Goal: Check status: Check status

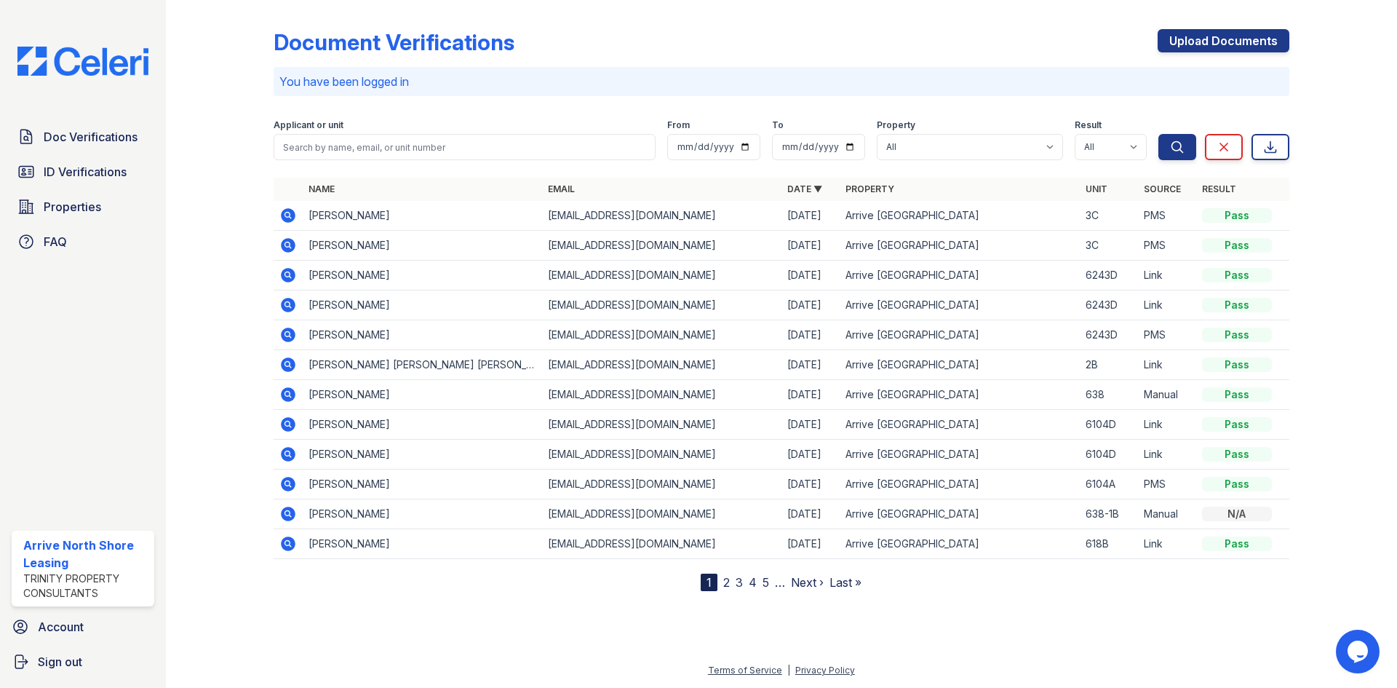
click at [291, 215] on icon at bounding box center [288, 215] width 15 height 15
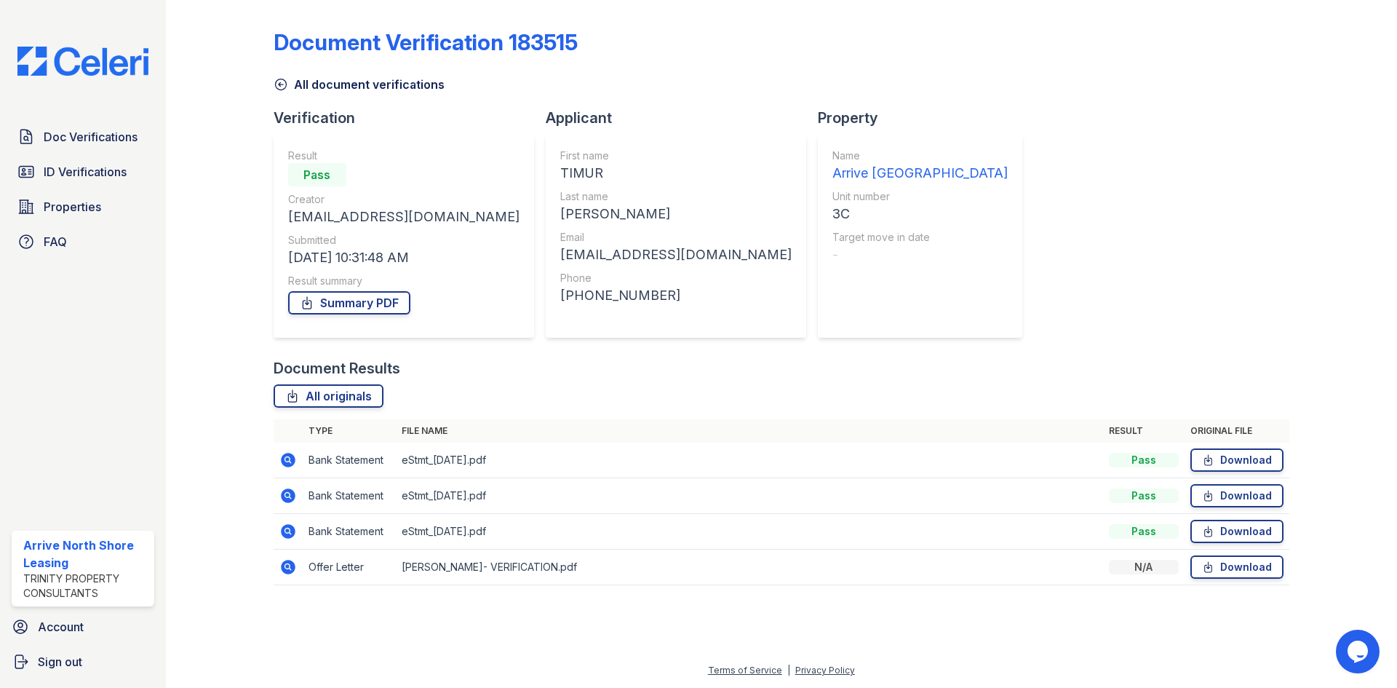
click at [285, 568] on icon at bounding box center [288, 567] width 15 height 15
click at [287, 493] on icon at bounding box center [287, 495] width 4 height 4
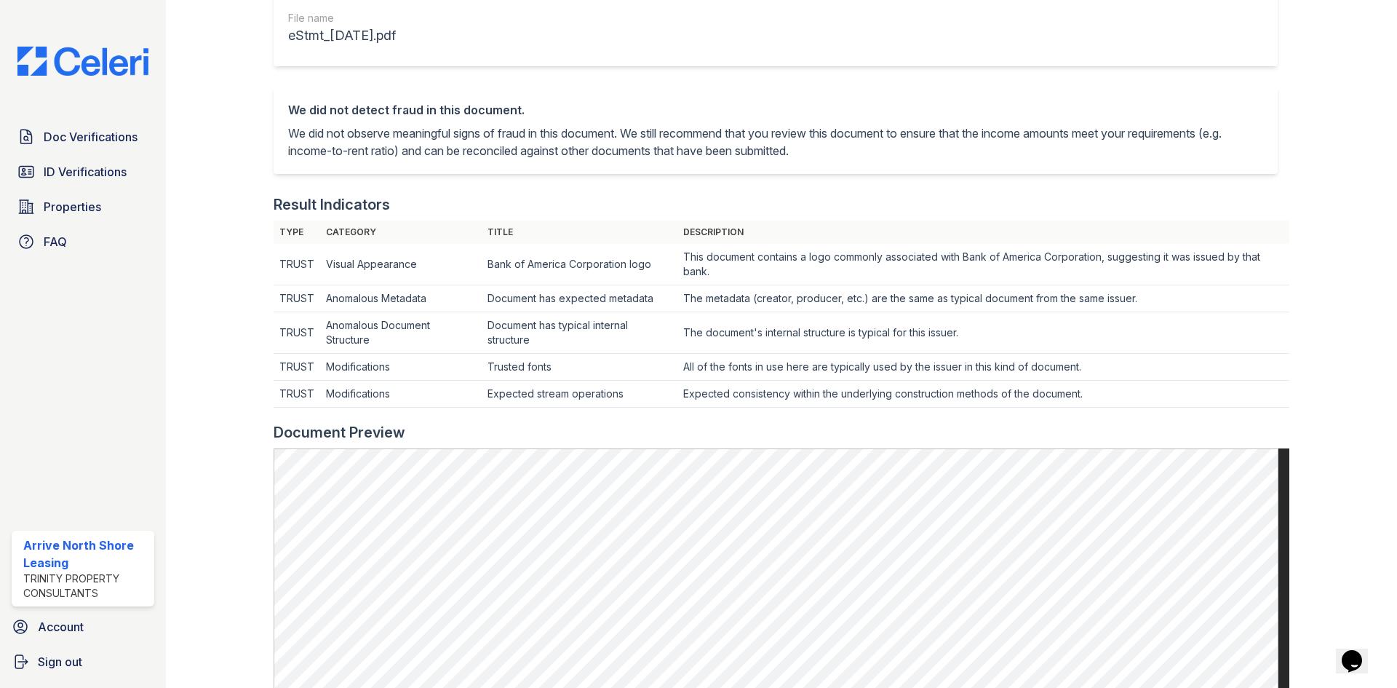
scroll to position [291, 0]
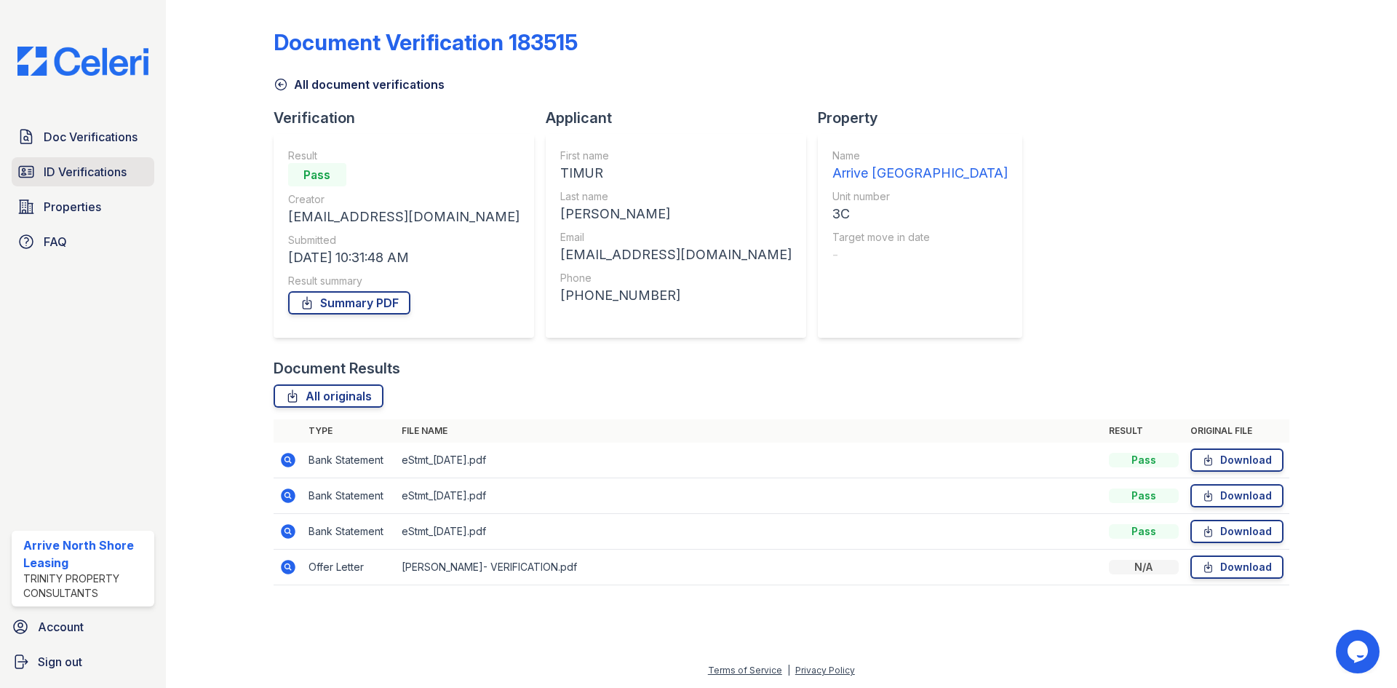
click at [108, 175] on span "ID Verifications" at bounding box center [85, 171] width 83 height 17
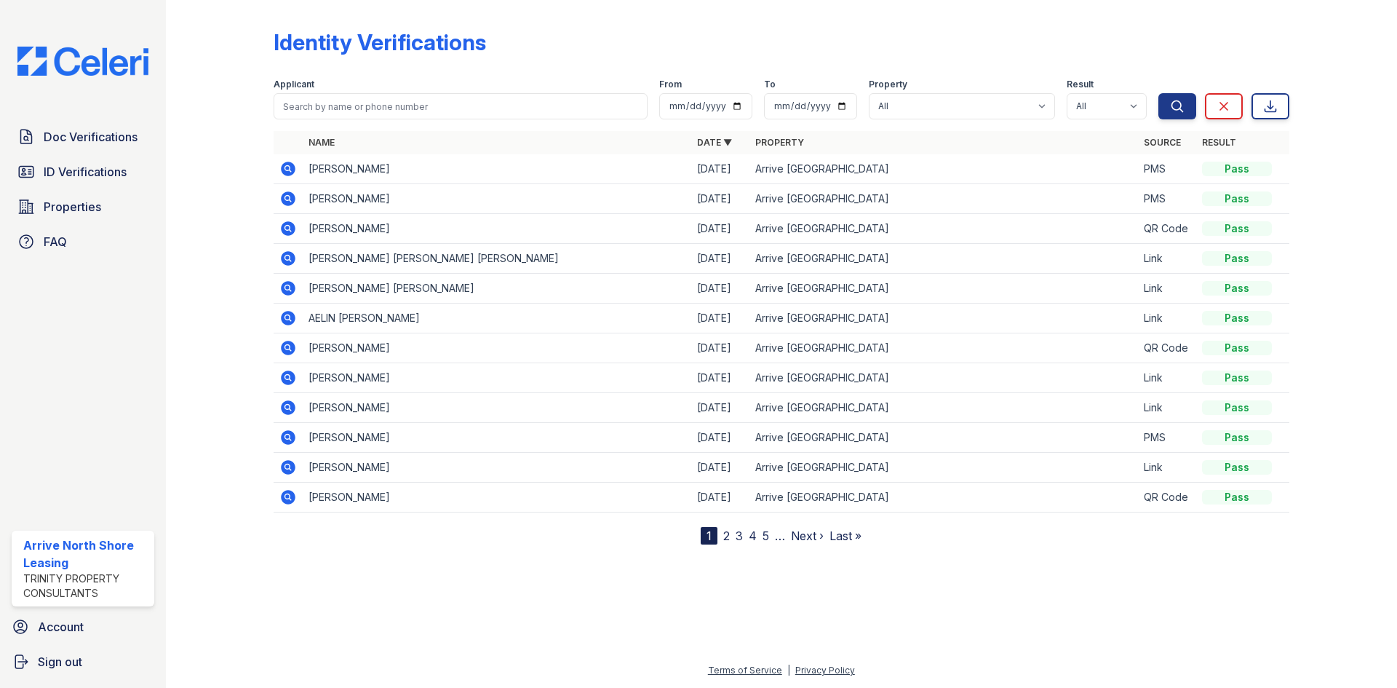
click at [290, 166] on icon at bounding box center [288, 169] width 15 height 15
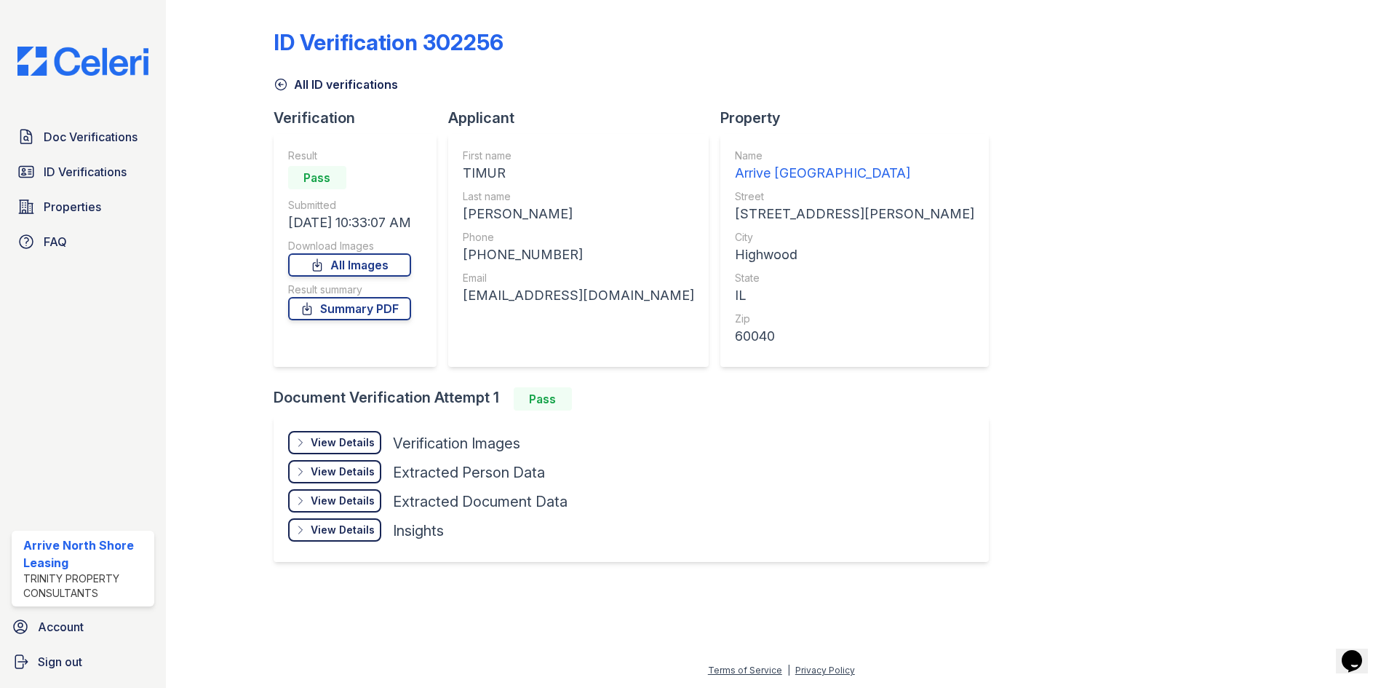
click at [360, 443] on div "View Details" at bounding box center [343, 442] width 64 height 15
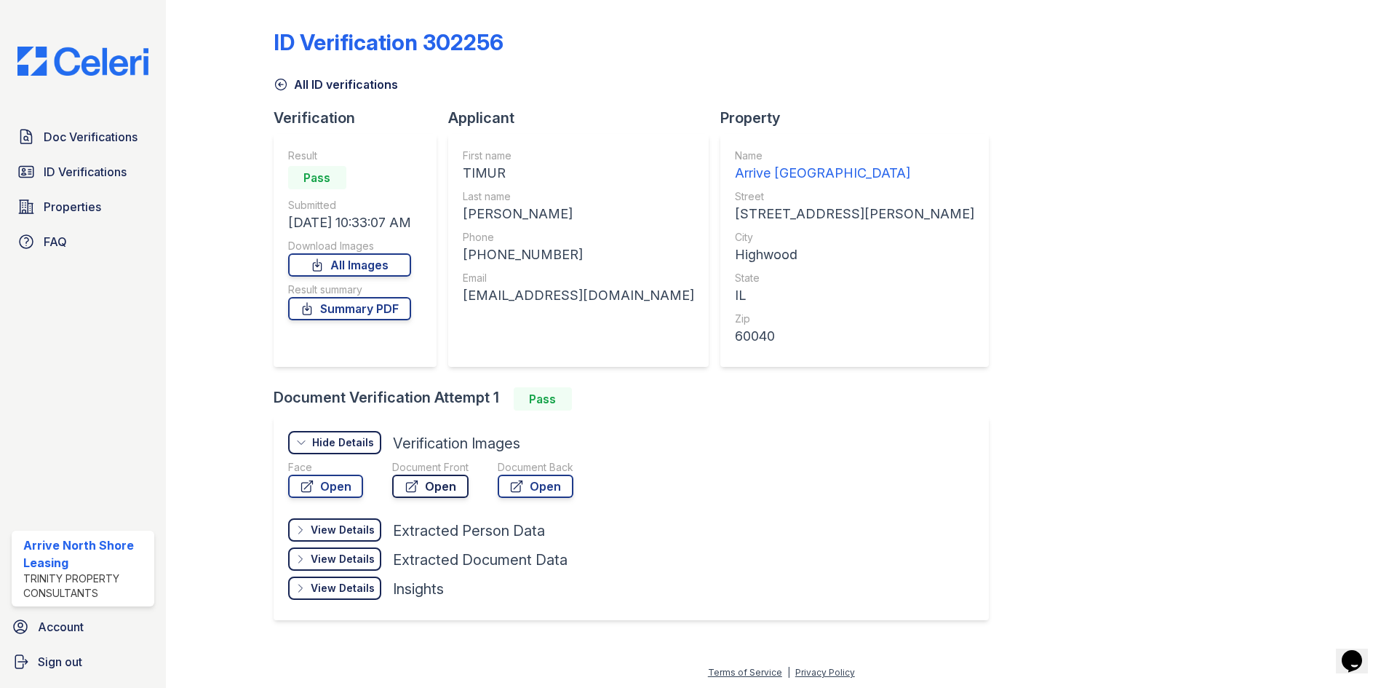
click at [418, 485] on link "Open" at bounding box center [430, 486] width 76 height 23
click at [119, 170] on span "ID Verifications" at bounding box center [85, 171] width 83 height 17
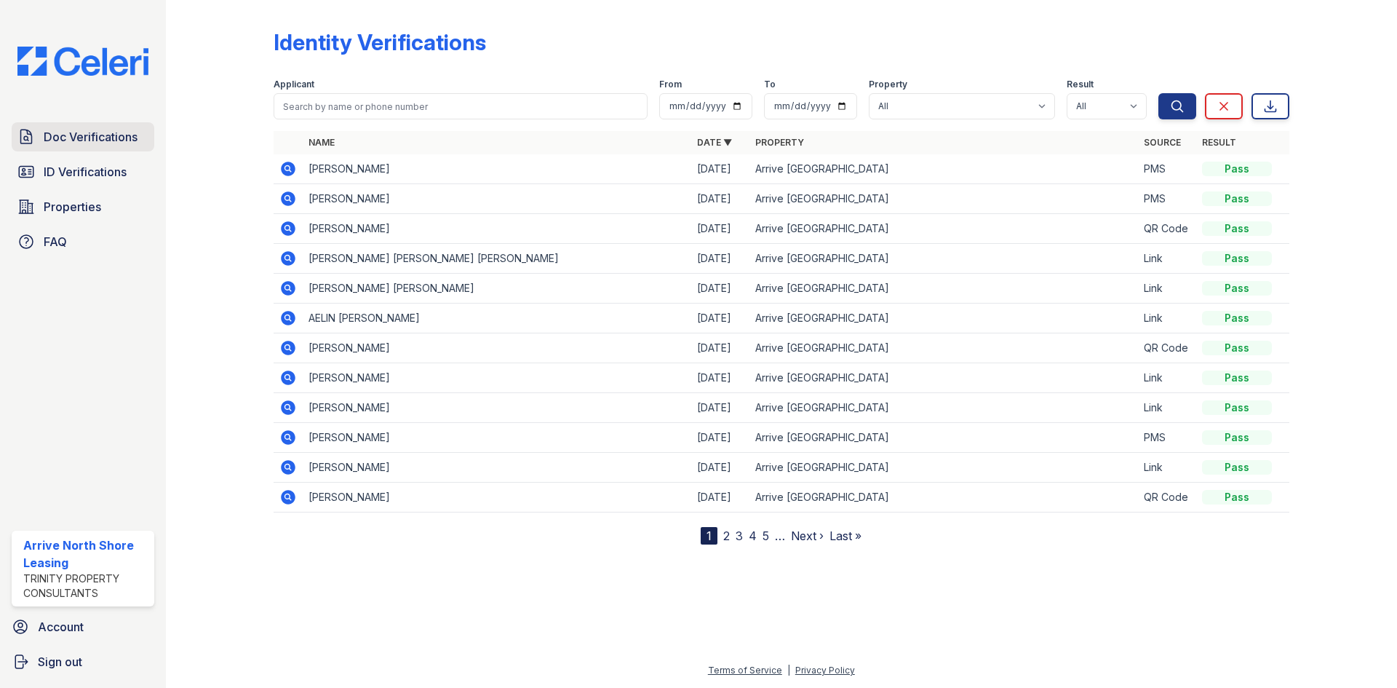
click at [105, 136] on span "Doc Verifications" at bounding box center [91, 136] width 94 height 17
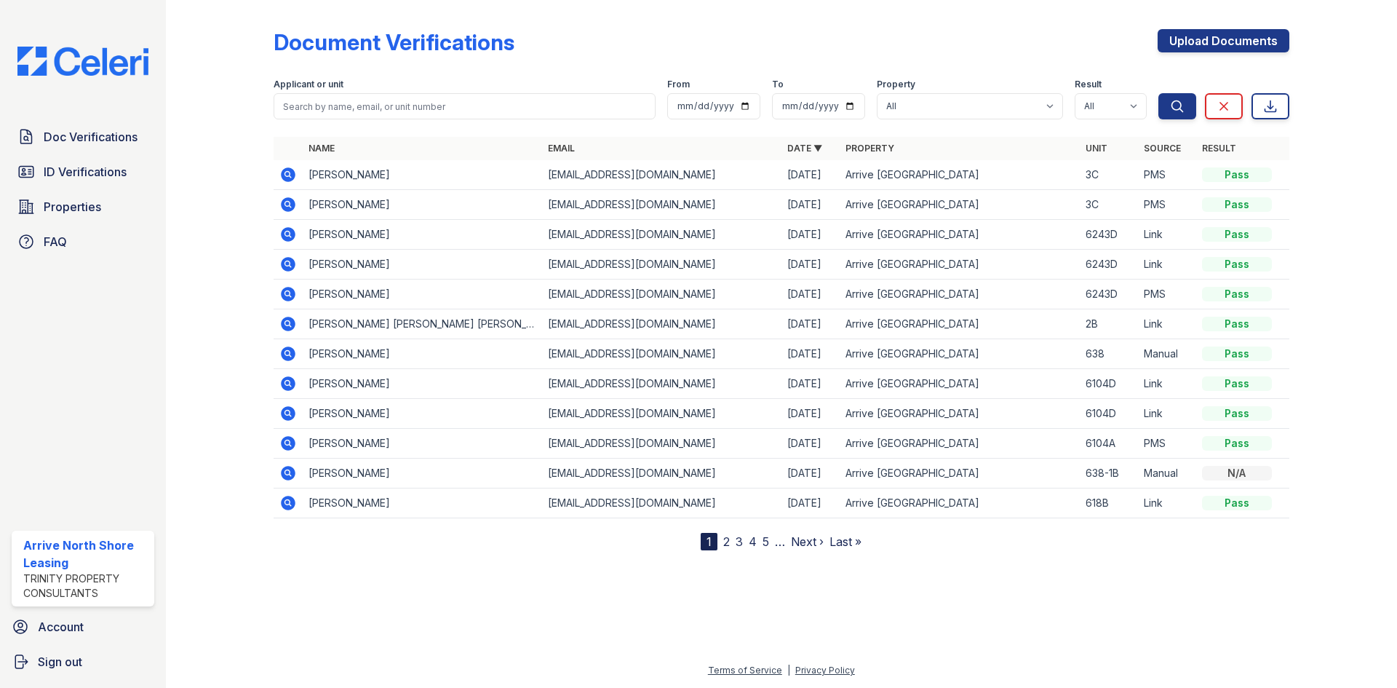
click at [389, 179] on td "TIMUR SHARSHENOV" at bounding box center [422, 175] width 239 height 30
click at [287, 170] on icon at bounding box center [288, 174] width 15 height 15
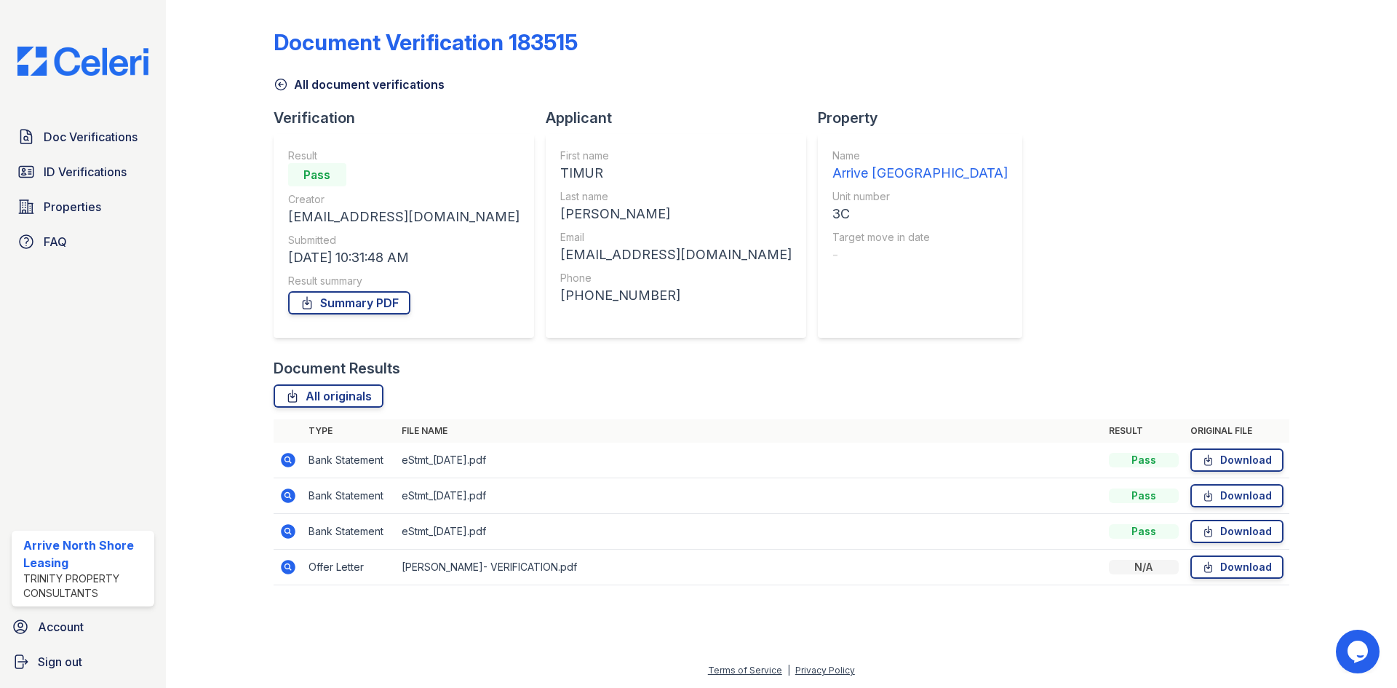
click at [287, 530] on icon at bounding box center [287, 530] width 4 height 4
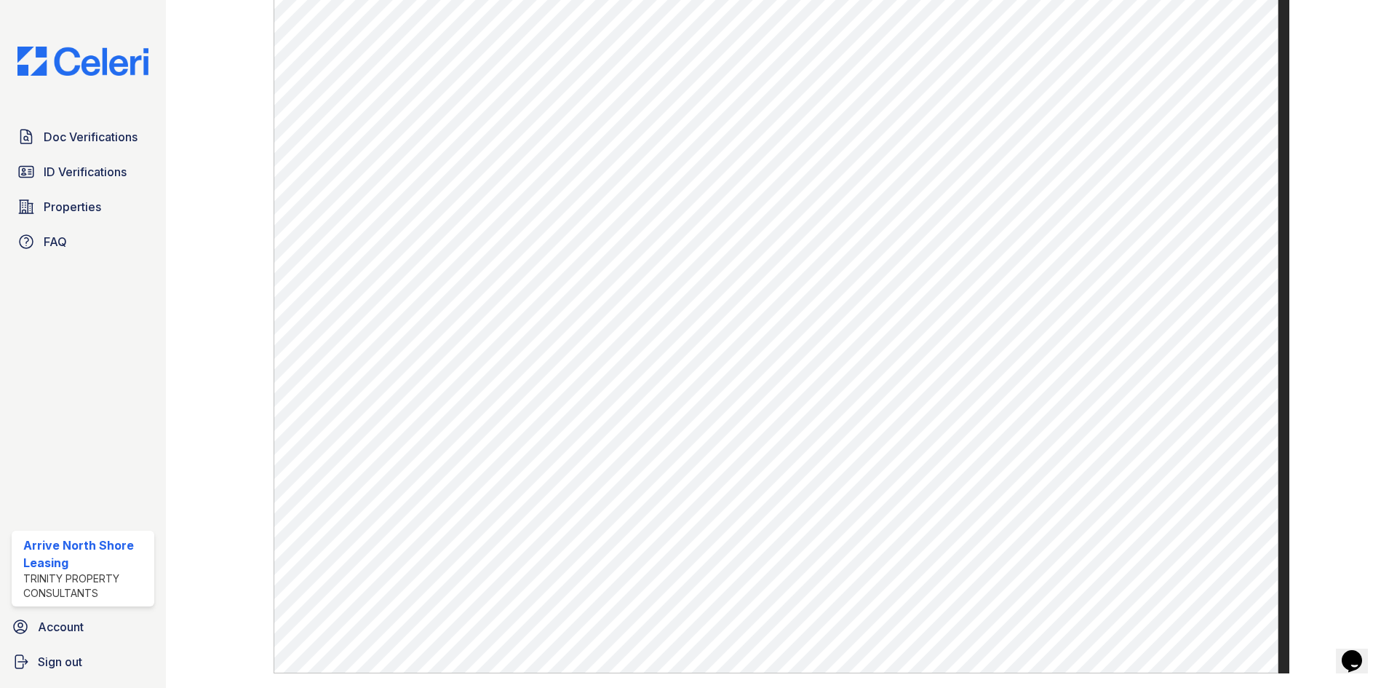
scroll to position [755, 0]
